Goal: Information Seeking & Learning: Learn about a topic

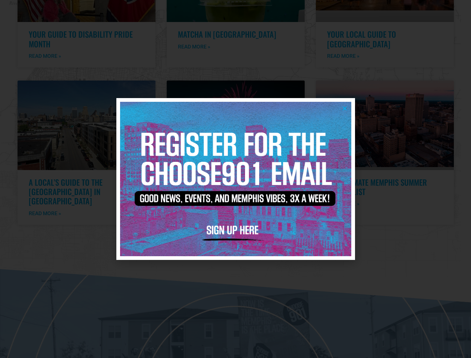
scroll to position [1520, 0]
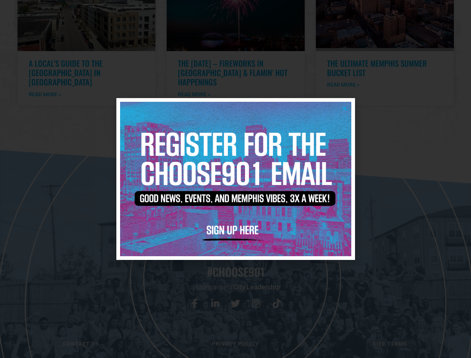
click at [345, 108] on icon "Close" at bounding box center [345, 109] width 6 height 6
